Goal: Task Accomplishment & Management: Manage account settings

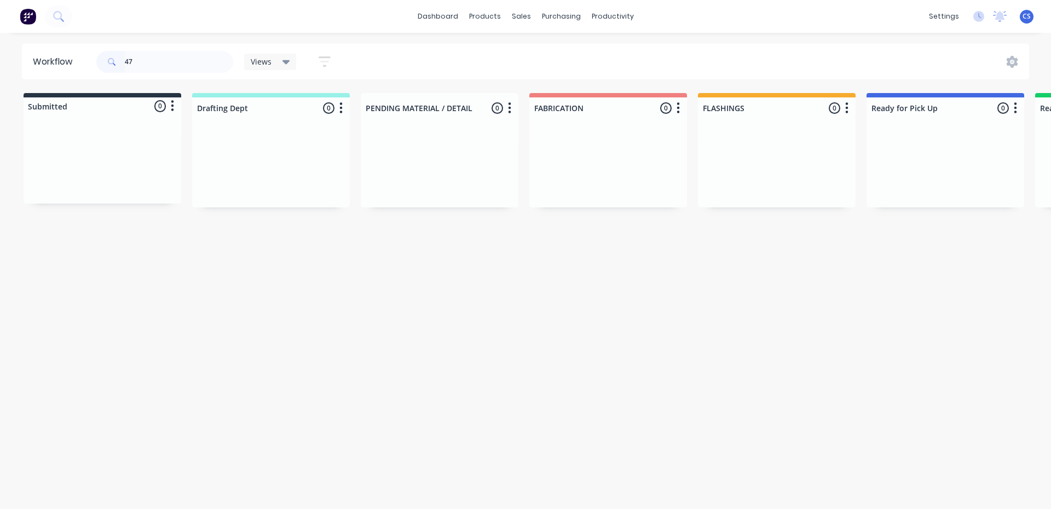
type input "4"
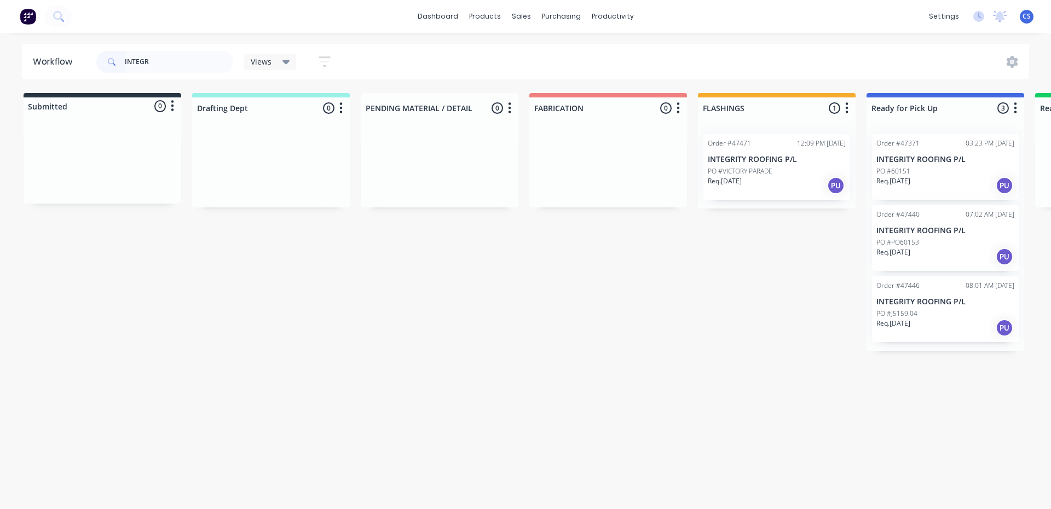
type input "INTEGR"
click at [904, 185] on p "Req. [DATE]" at bounding box center [893, 181] width 34 height 10
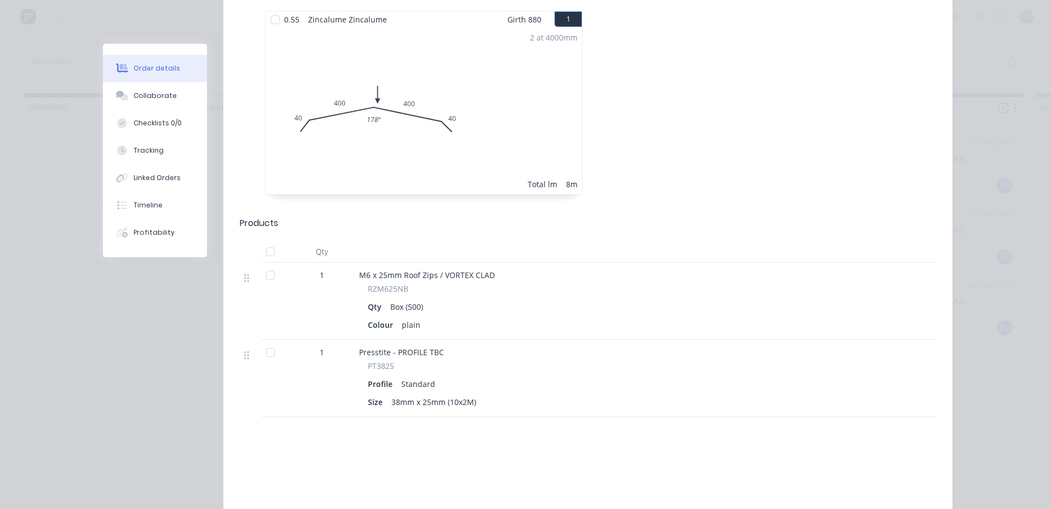
scroll to position [328, 0]
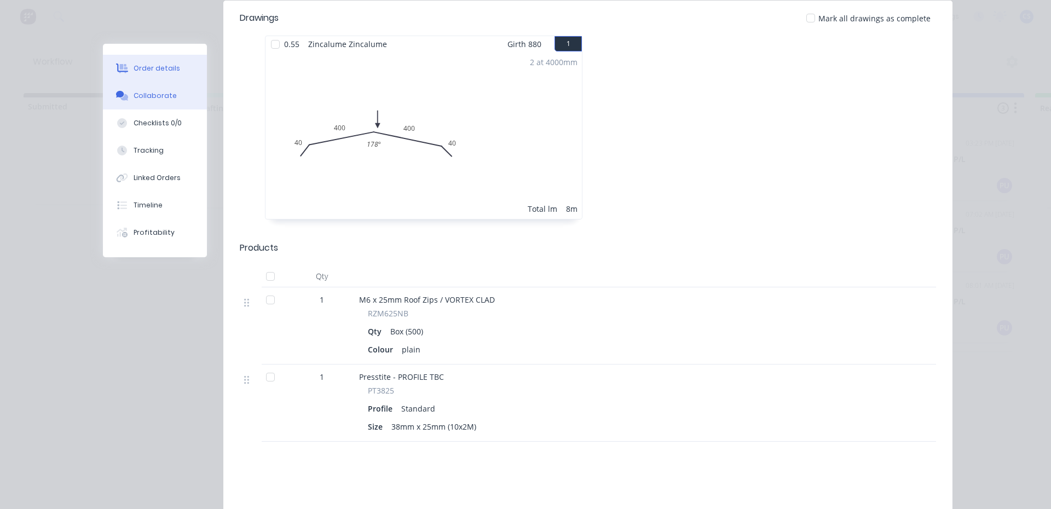
click at [170, 95] on button "Collaborate" at bounding box center [155, 95] width 104 height 27
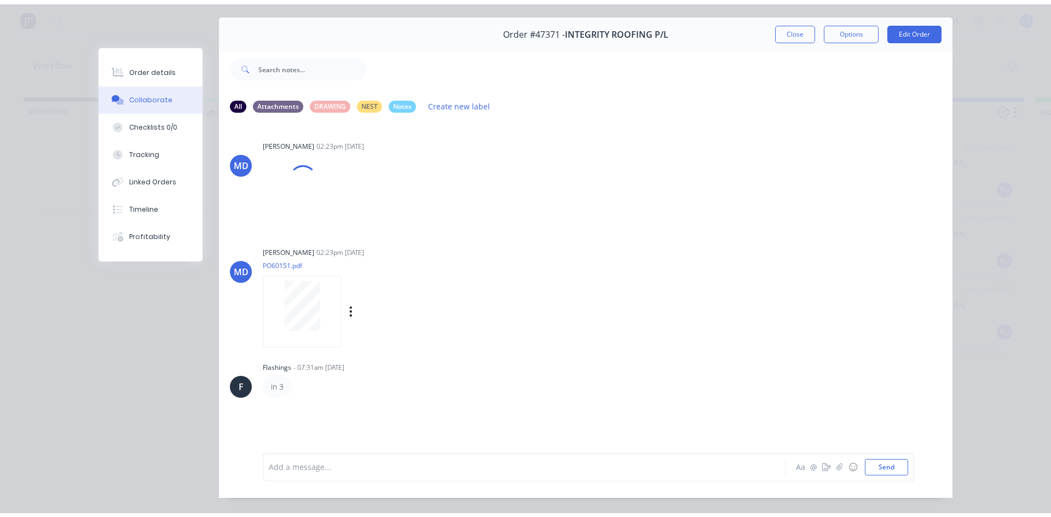
scroll to position [58, 0]
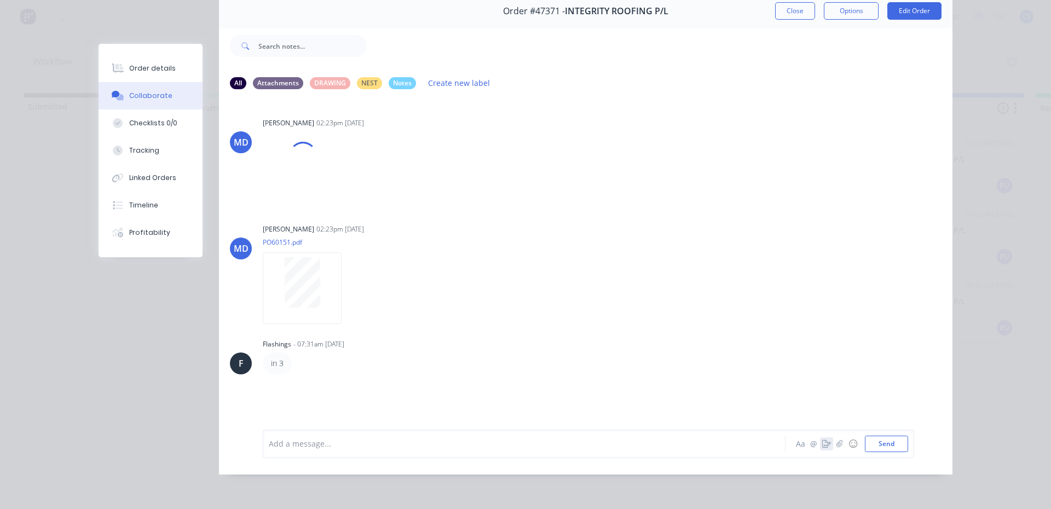
click at [822, 447] on icon "button" at bounding box center [826, 444] width 9 height 8
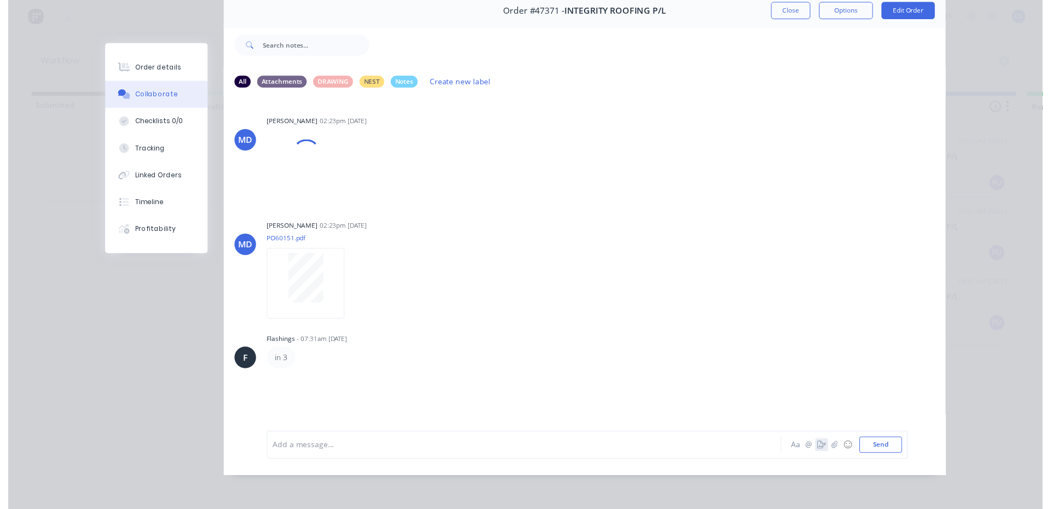
scroll to position [50, 0]
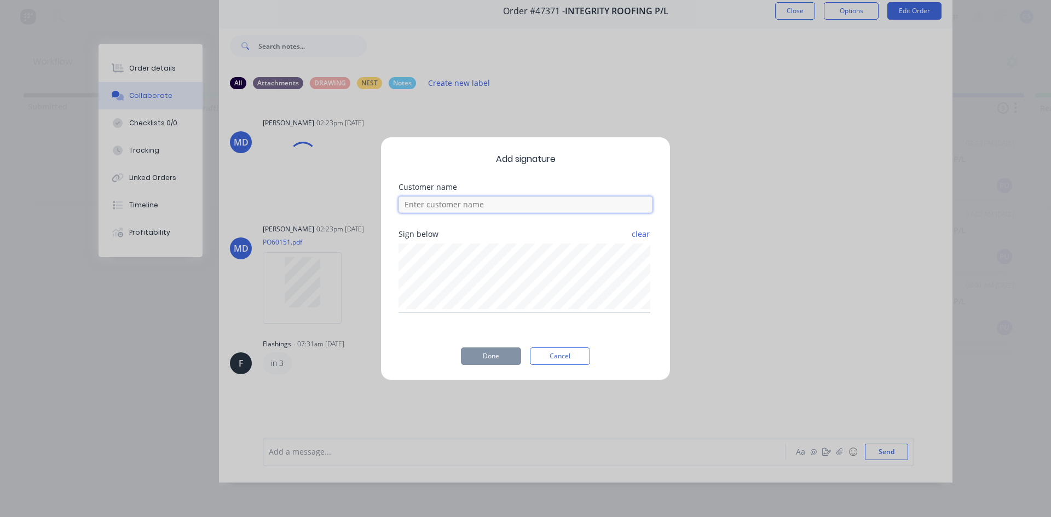
click at [511, 210] on input at bounding box center [525, 205] width 254 height 16
type input "NAT"
click at [498, 364] on button "Done" at bounding box center [491, 357] width 60 height 18
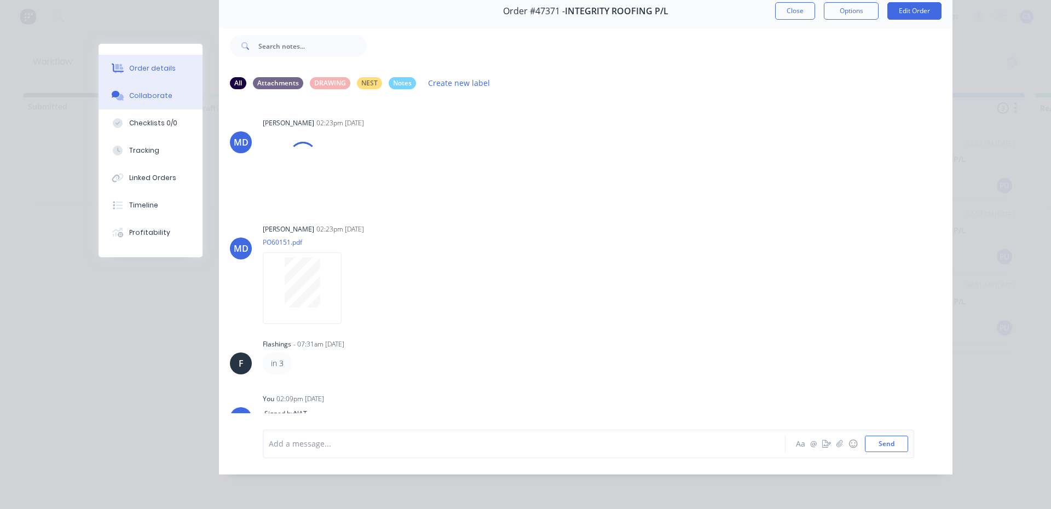
click at [123, 69] on button "Order details" at bounding box center [151, 68] width 104 height 27
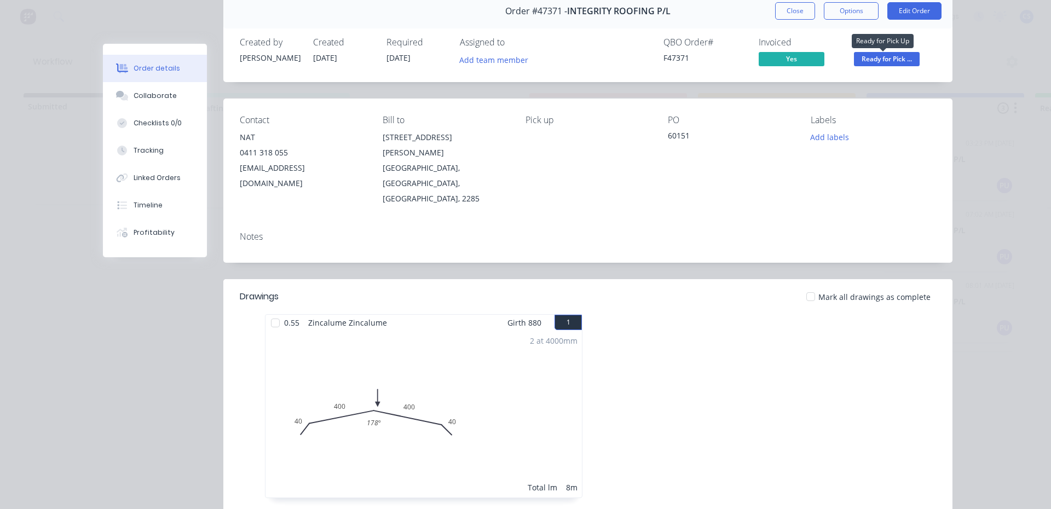
click at [867, 59] on span "Ready for Pick ..." at bounding box center [887, 59] width 66 height 14
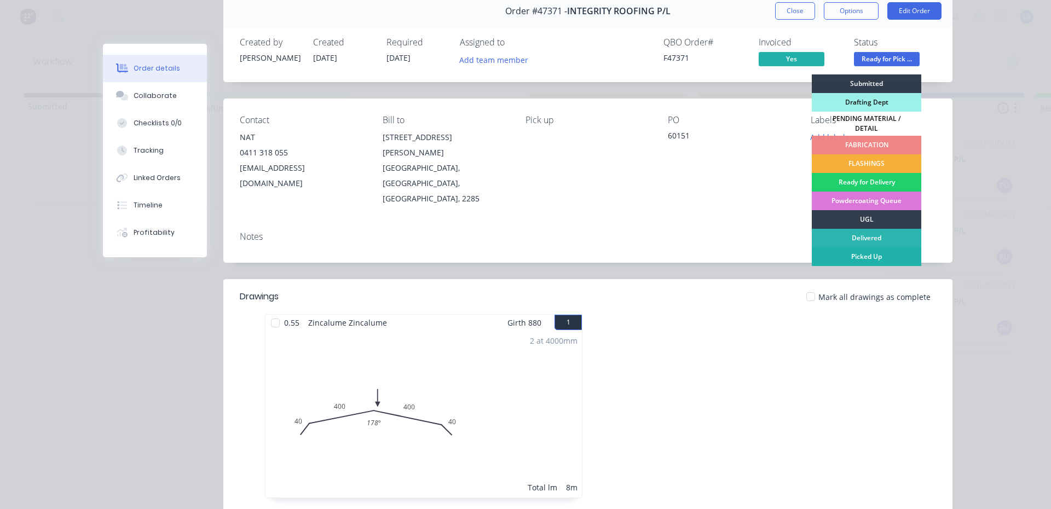
click at [860, 249] on div "Picked Up" at bounding box center [866, 256] width 109 height 19
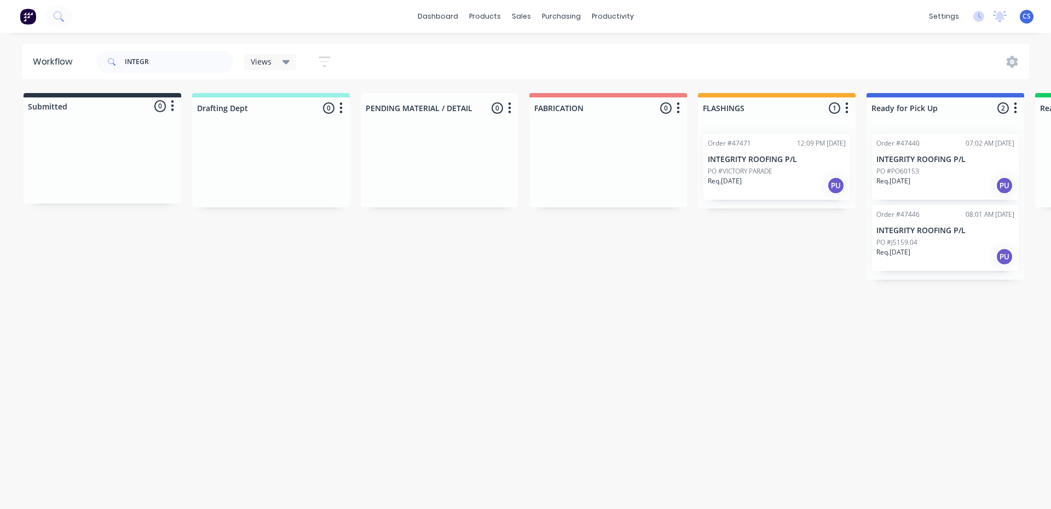
click at [922, 172] on div "PO #PO60153" at bounding box center [945, 171] width 138 height 10
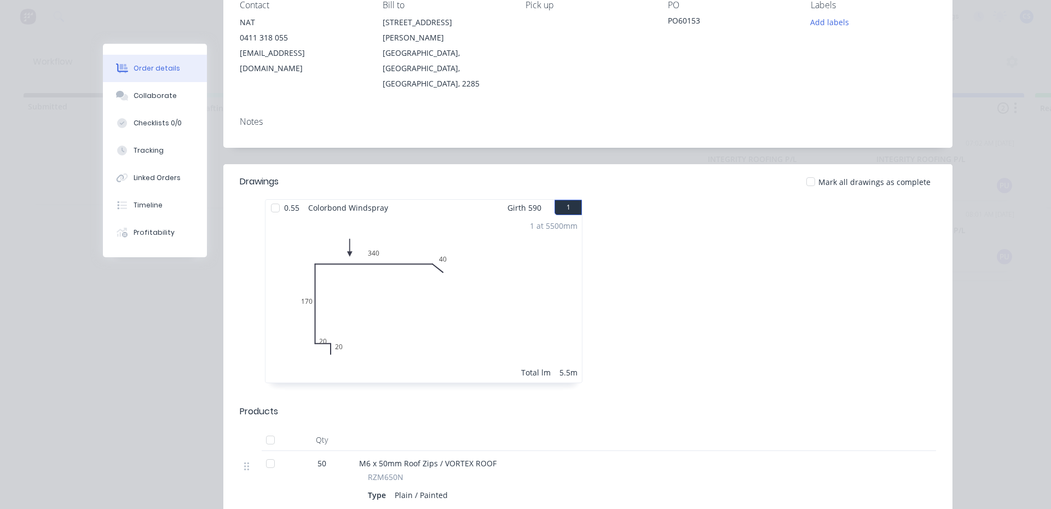
scroll to position [164, 0]
click at [157, 100] on div "Collaborate" at bounding box center [155, 96] width 43 height 10
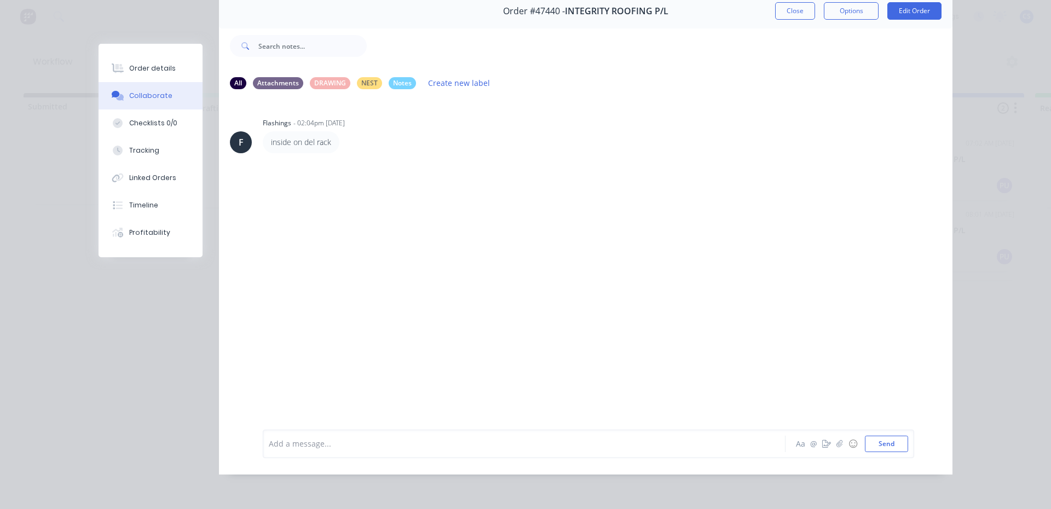
scroll to position [0, 0]
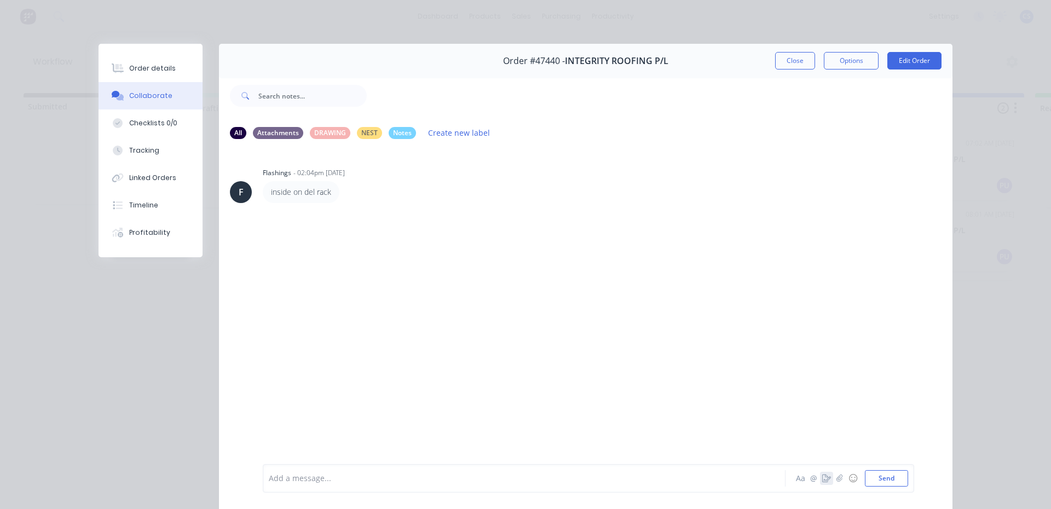
click at [822, 477] on icon "button" at bounding box center [826, 479] width 9 height 8
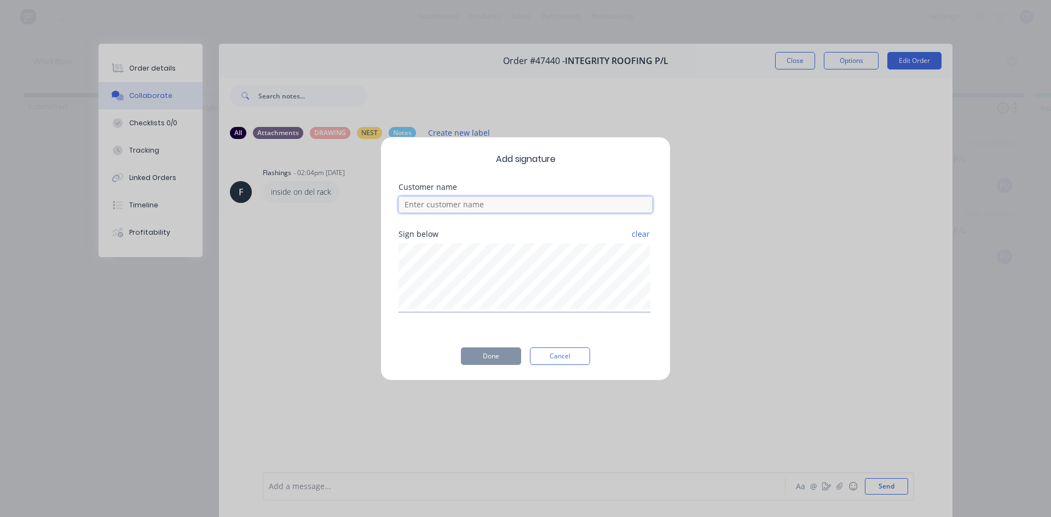
click at [545, 208] on input at bounding box center [525, 205] width 254 height 16
type input "NAT"
click at [498, 355] on button "Done" at bounding box center [491, 357] width 60 height 18
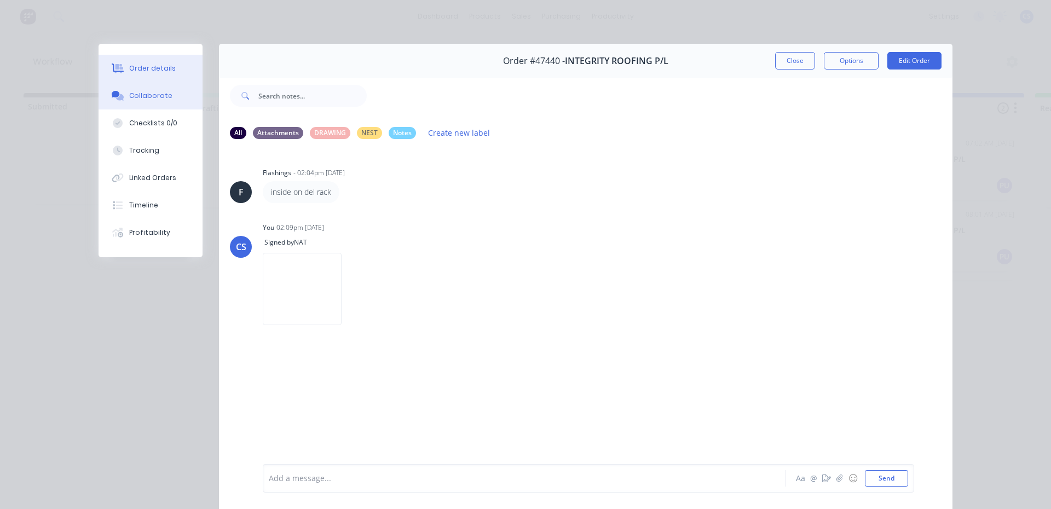
click at [181, 70] on button "Order details" at bounding box center [151, 68] width 104 height 27
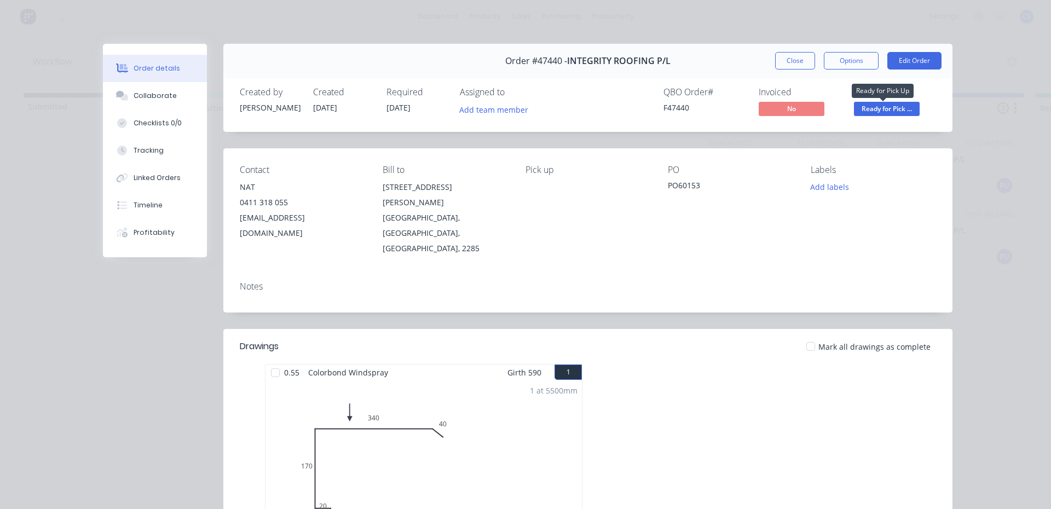
click at [896, 112] on span "Ready for Pick ..." at bounding box center [887, 109] width 66 height 14
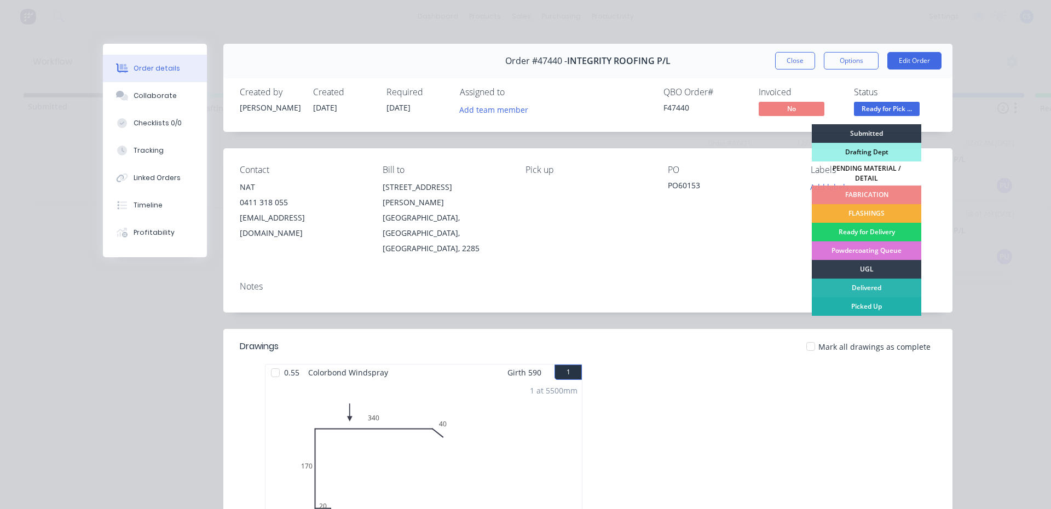
click at [850, 308] on div "Picked Up" at bounding box center [866, 306] width 109 height 19
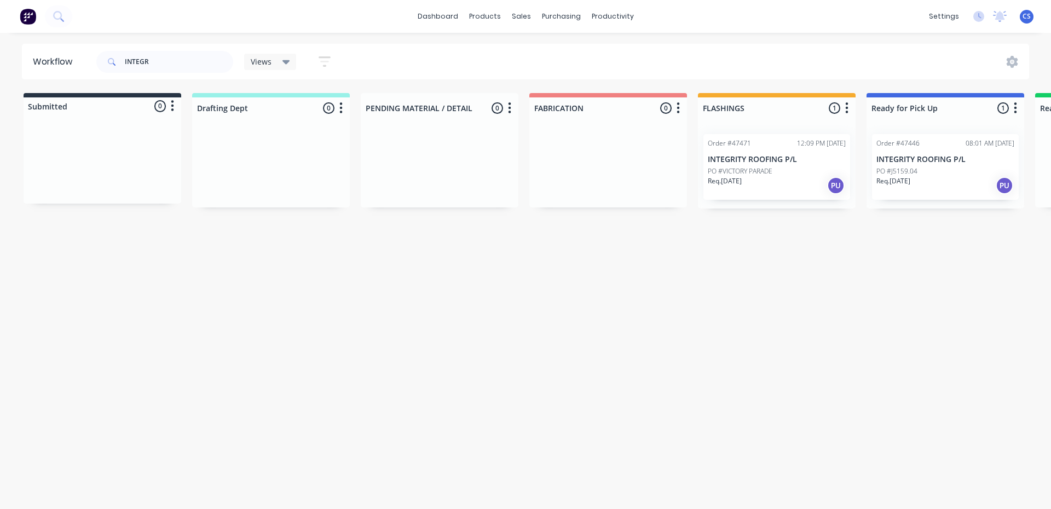
click at [910, 179] on p "Req. [DATE]" at bounding box center [893, 181] width 34 height 10
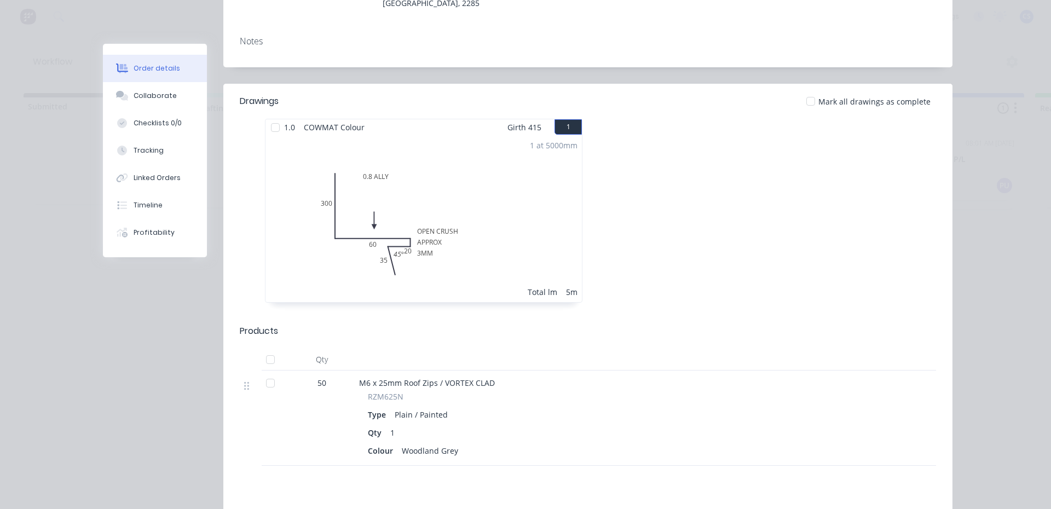
scroll to position [328, 0]
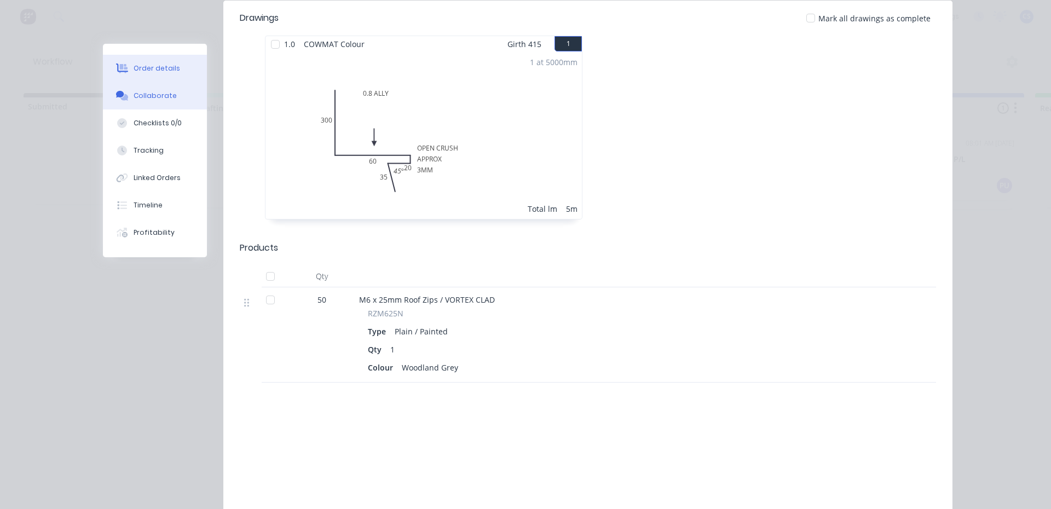
click at [159, 89] on button "Collaborate" at bounding box center [155, 95] width 104 height 27
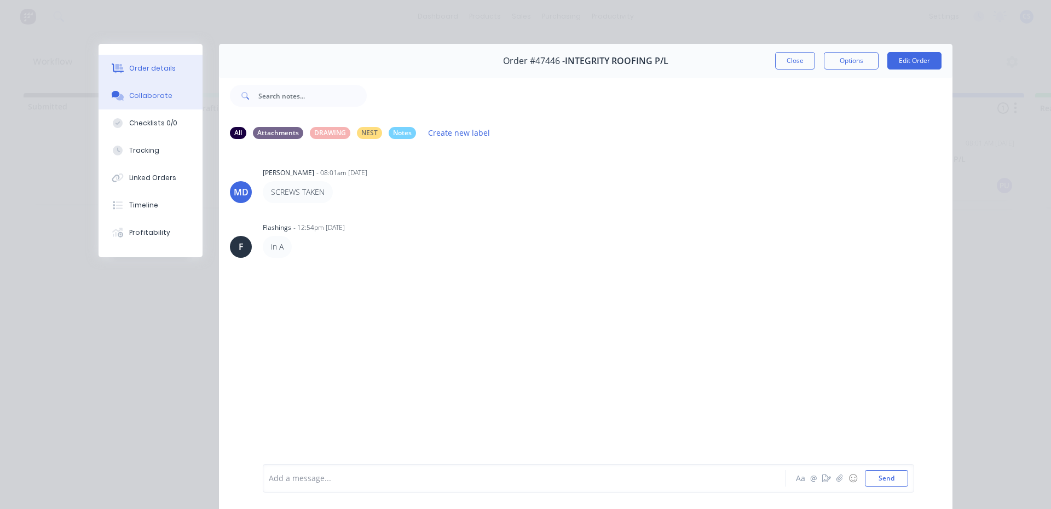
click at [140, 61] on button "Order details" at bounding box center [151, 68] width 104 height 27
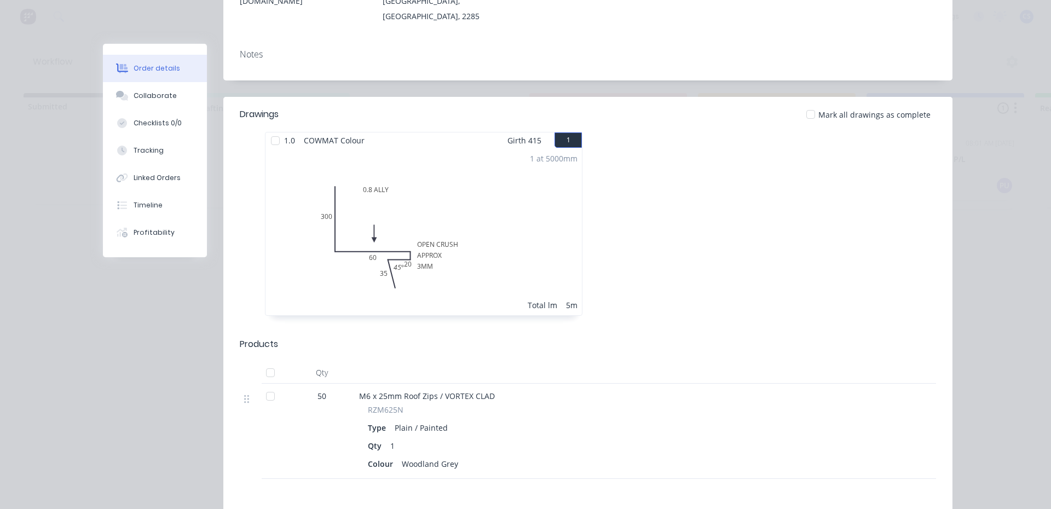
scroll to position [328, 0]
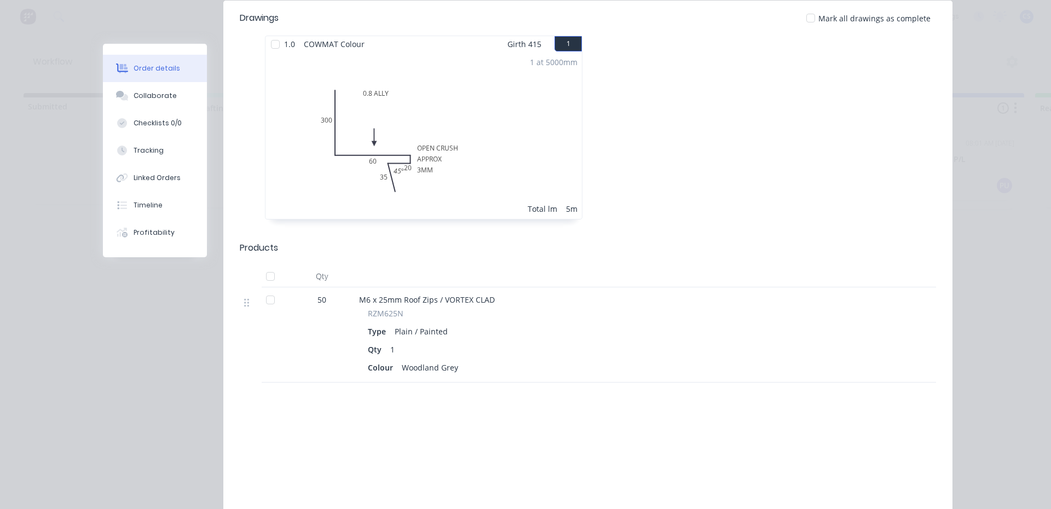
drag, startPoint x: 147, startPoint y: 107, endPoint x: 257, endPoint y: 128, distance: 112.0
click at [147, 106] on button "Collaborate" at bounding box center [155, 95] width 104 height 27
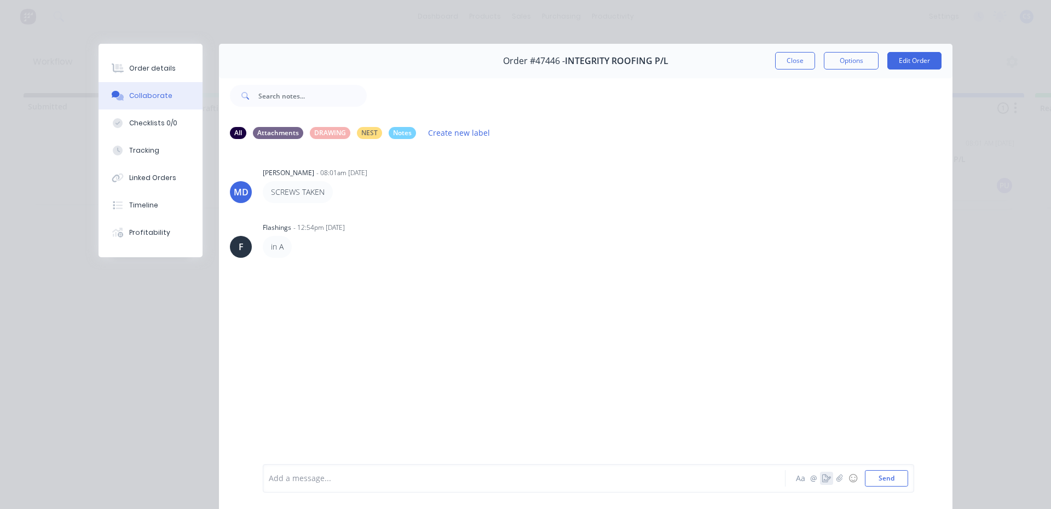
click at [823, 482] on icon "button" at bounding box center [826, 479] width 9 height 8
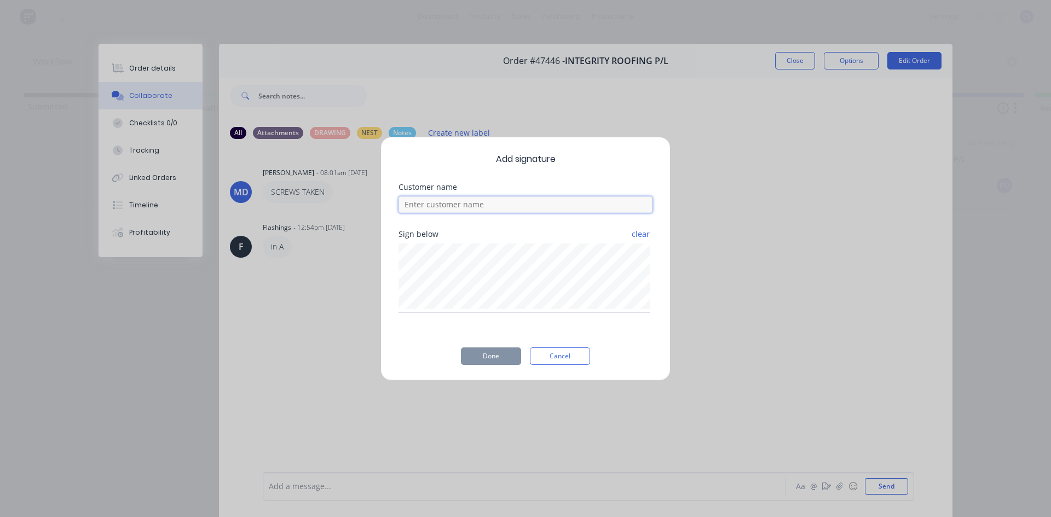
click at [442, 205] on input at bounding box center [525, 205] width 254 height 16
type input "NAT"
click at [490, 355] on button "Done" at bounding box center [491, 357] width 60 height 18
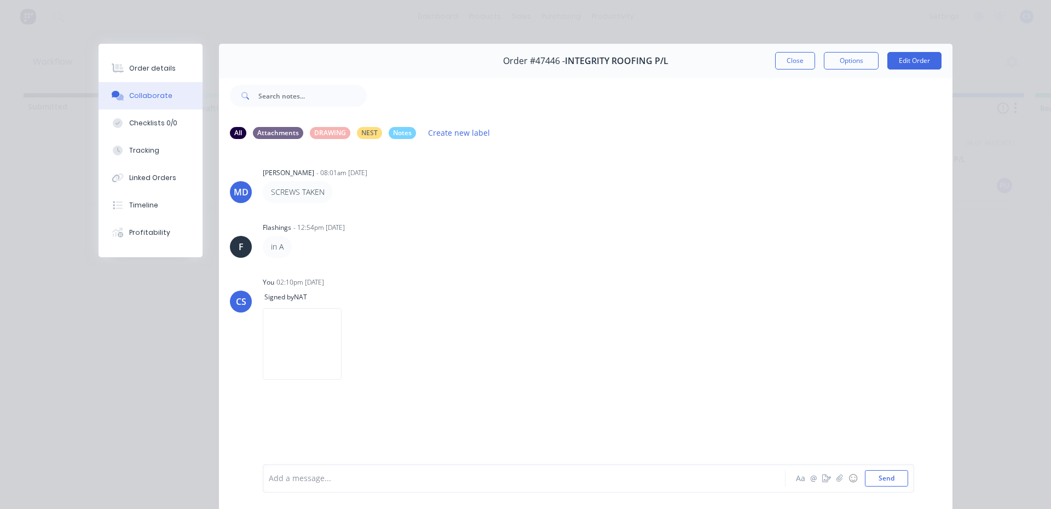
click at [164, 36] on div "Order details Collaborate Checklists 0/0 Tracking Linked Orders Timeline Profit…" at bounding box center [525, 254] width 1051 height 509
click at [154, 59] on button "Order details" at bounding box center [151, 68] width 104 height 27
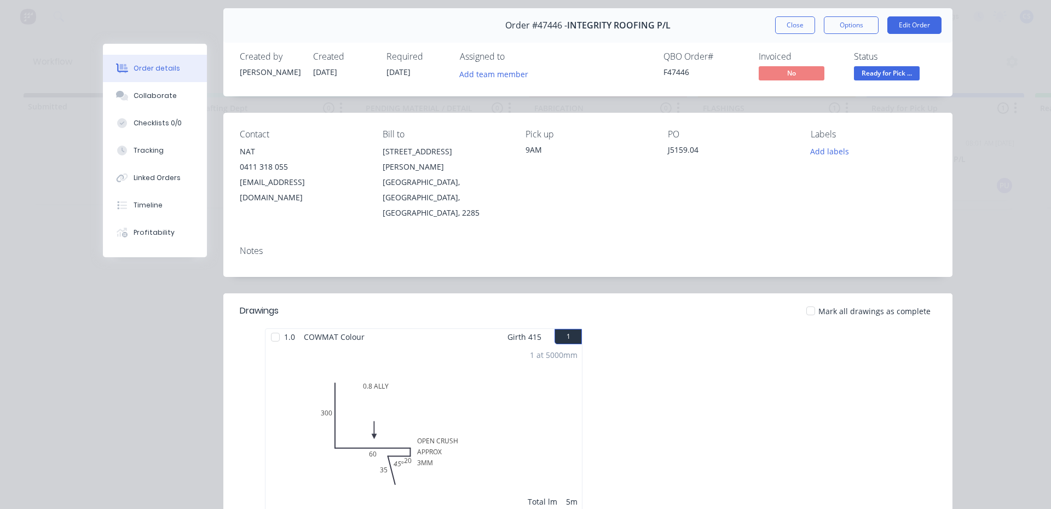
scroll to position [55, 0]
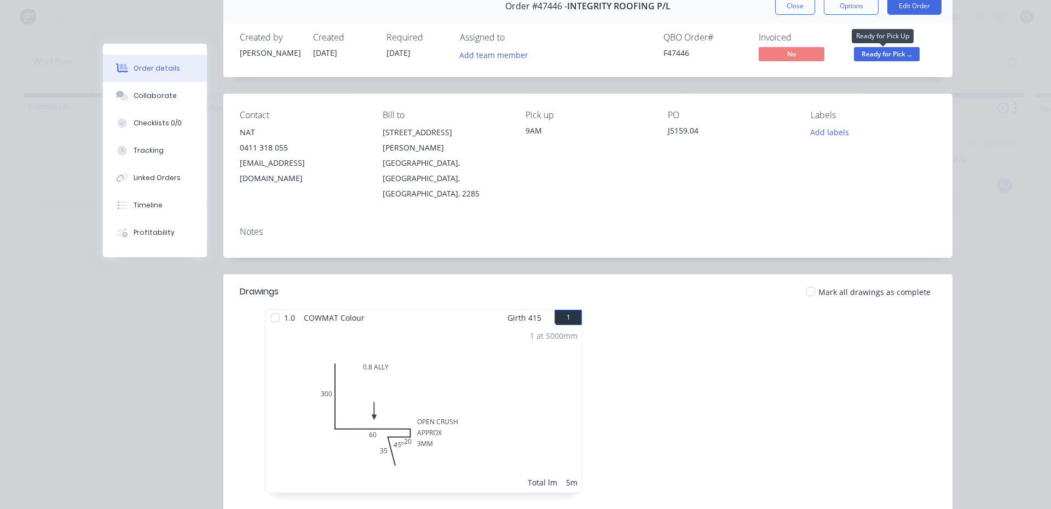
click at [876, 50] on span "Ready for Pick ..." at bounding box center [887, 54] width 66 height 14
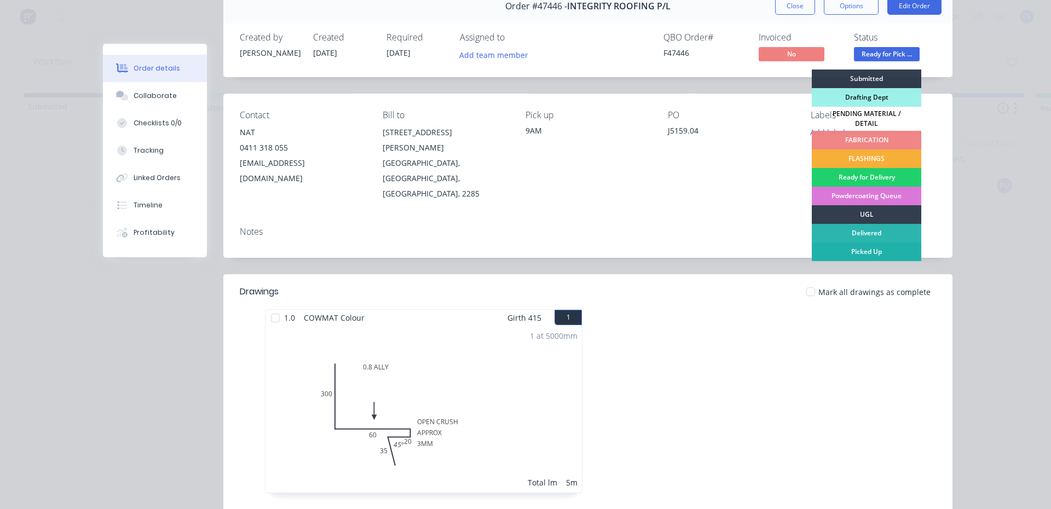
click at [865, 245] on div "Picked Up" at bounding box center [866, 251] width 109 height 19
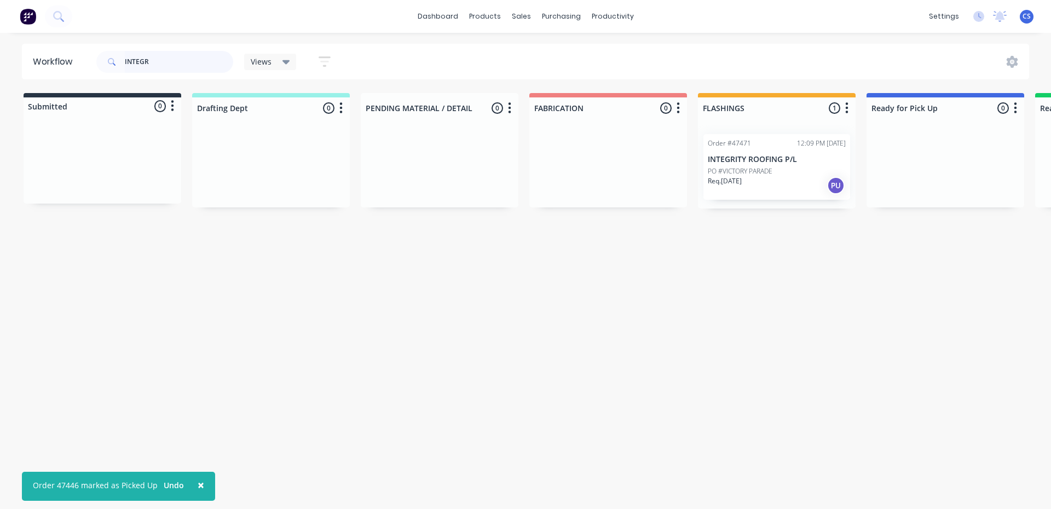
drag, startPoint x: 172, startPoint y: 53, endPoint x: 38, endPoint y: 61, distance: 134.9
click at [38, 61] on header "Workflow INTEGR Views Save new view None (Default) edit [PERSON_NAME] edit Prod…" at bounding box center [526, 62] width 1008 height 36
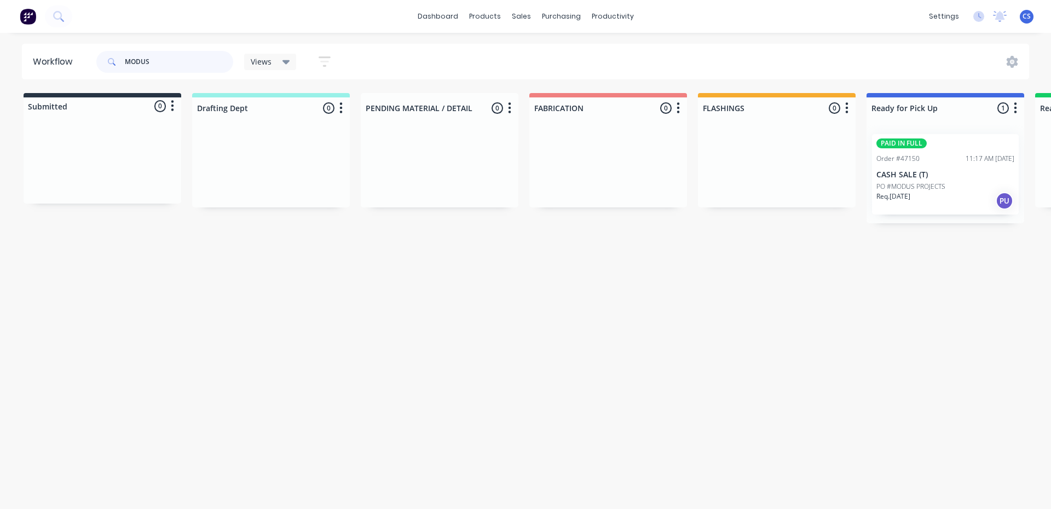
type input "MODUS"
click at [931, 200] on div "Req. [DATE] PU" at bounding box center [945, 201] width 138 height 19
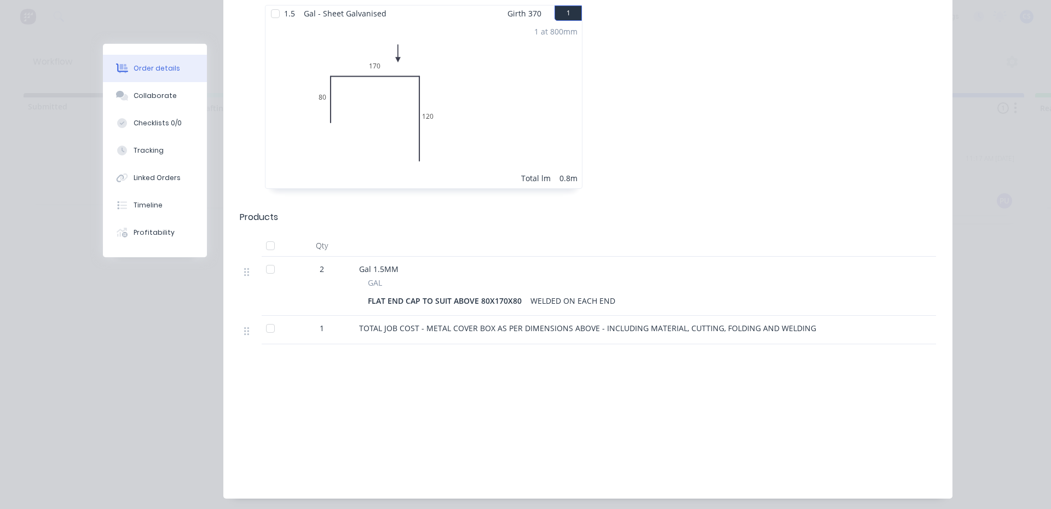
scroll to position [0, 0]
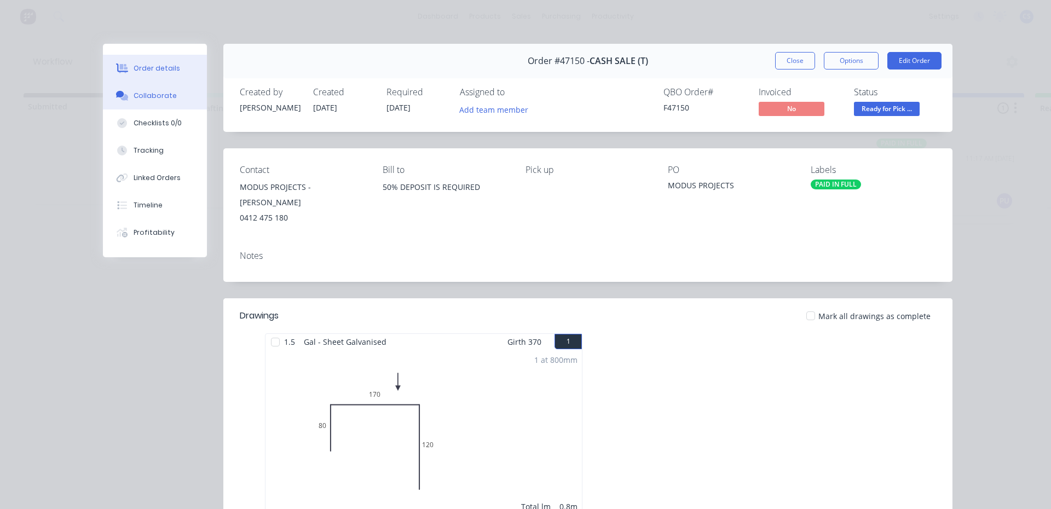
click at [168, 90] on button "Collaborate" at bounding box center [155, 95] width 104 height 27
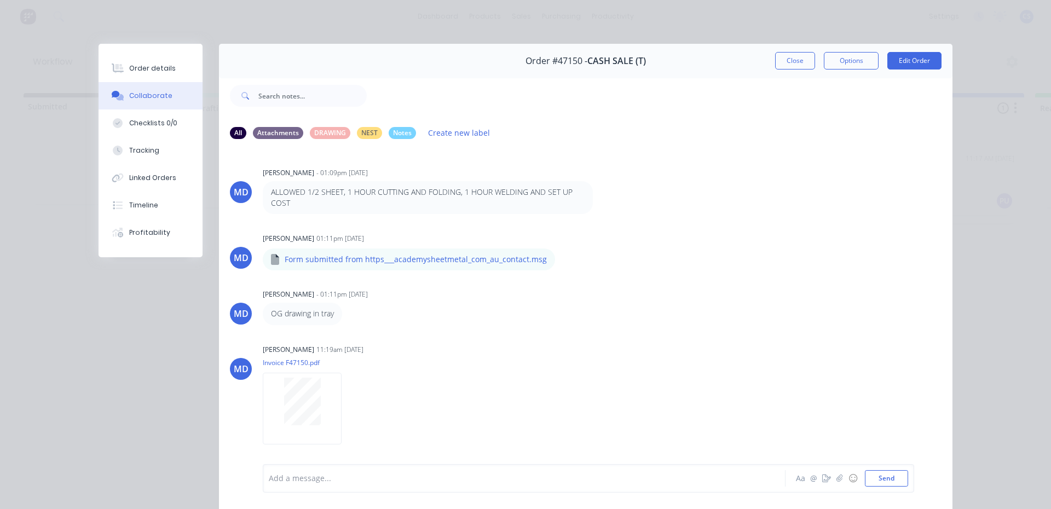
click at [821, 489] on div "Add a message... Aa @ ☺ Send" at bounding box center [588, 478] width 651 height 28
click at [822, 477] on icon "button" at bounding box center [826, 479] width 9 height 8
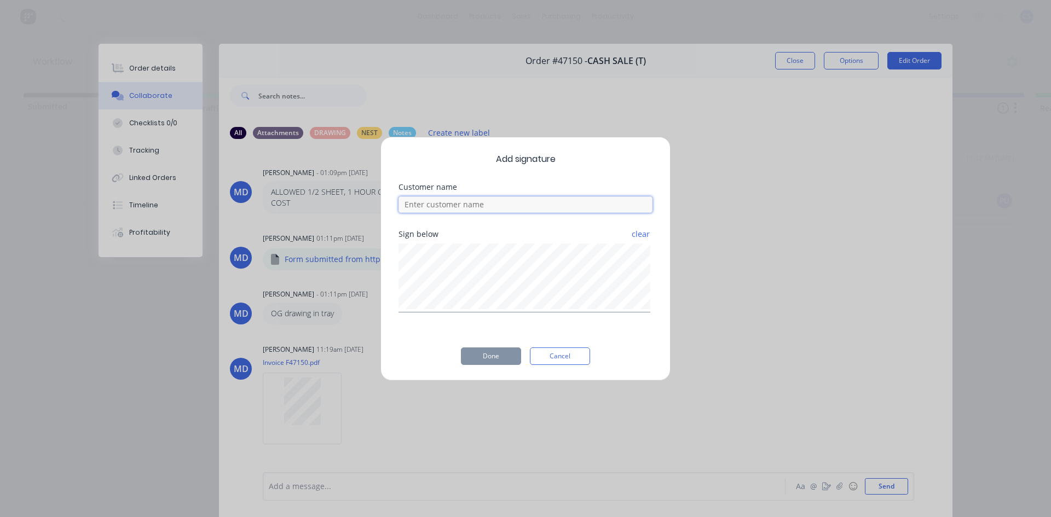
click at [573, 199] on input at bounding box center [525, 205] width 254 height 16
type input "[PERSON_NAME]"
click at [490, 359] on button "Done" at bounding box center [491, 357] width 60 height 18
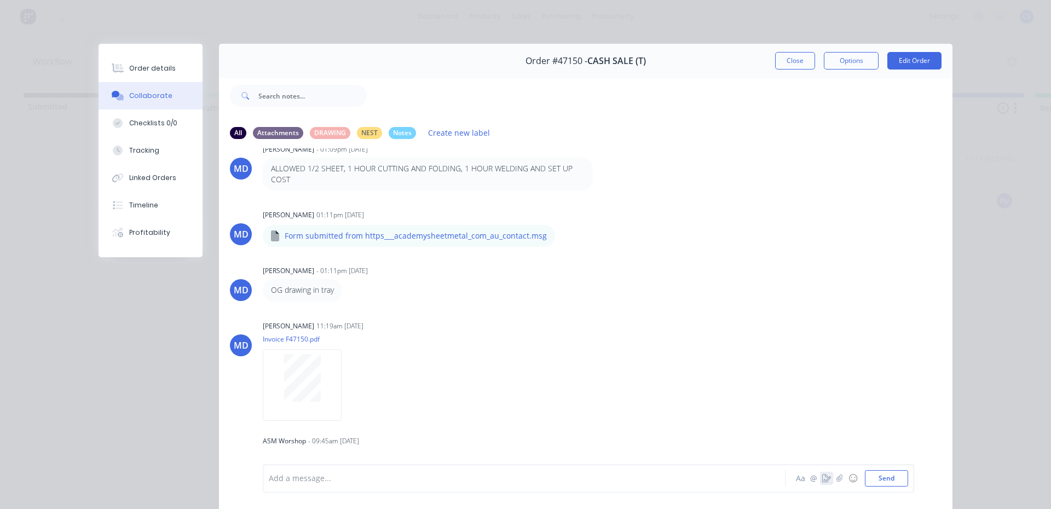
scroll to position [152, 0]
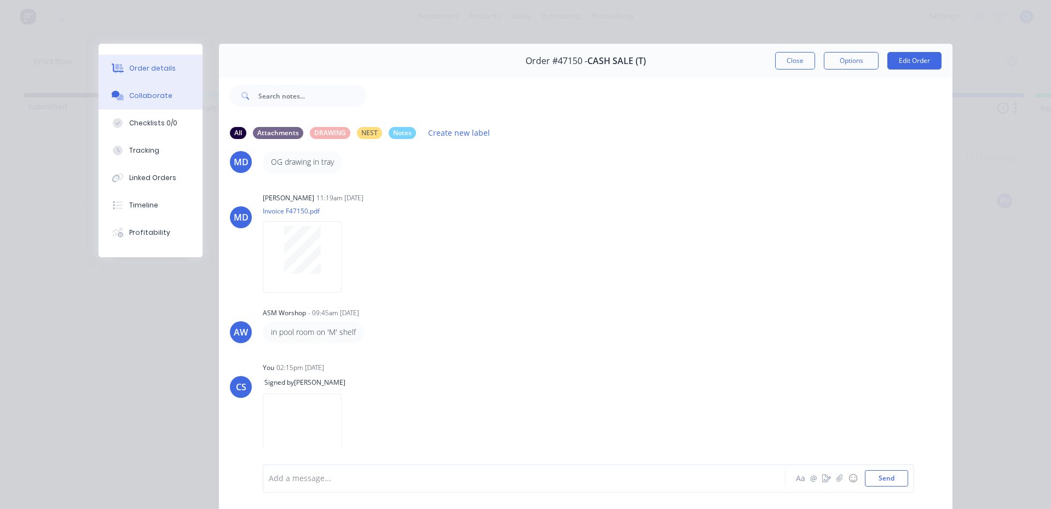
click at [133, 63] on div "Order details" at bounding box center [152, 68] width 47 height 10
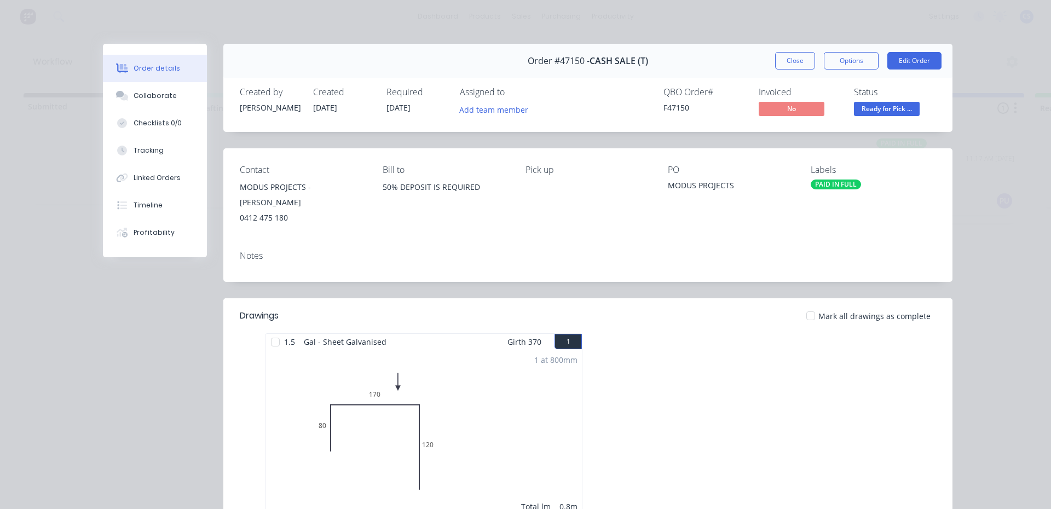
click at [905, 102] on span "Ready for Pick ..." at bounding box center [887, 109] width 66 height 14
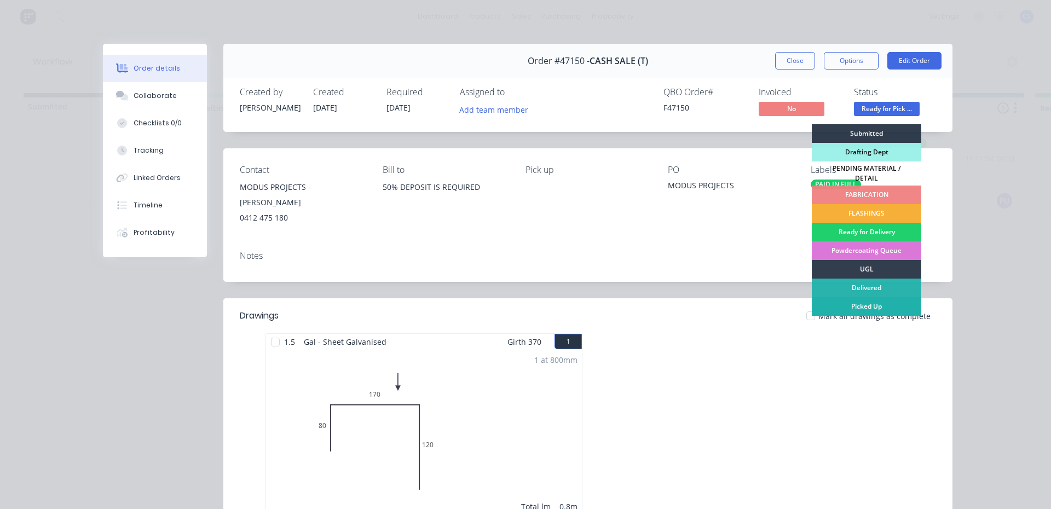
click at [851, 300] on div "Picked Up" at bounding box center [866, 306] width 109 height 19
